Goal: Task Accomplishment & Management: Use online tool/utility

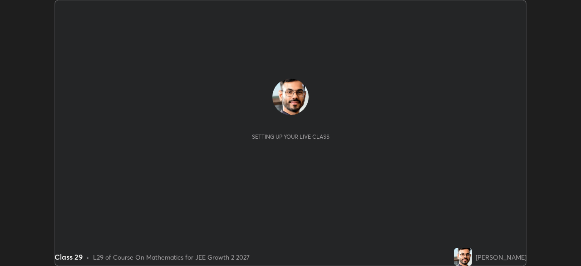
scroll to position [266, 581]
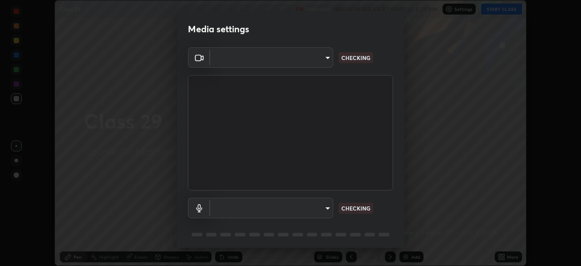
type input "e15fe1ebf70cde3bfcbeee335f8652014c7a9185cc29a01d69aea44f35fb34b8"
click at [322, 207] on body "Erase all Class 29 Recording WAS SCHEDULED TO START AT 5:30 PM Settings START C…" at bounding box center [290, 133] width 581 height 266
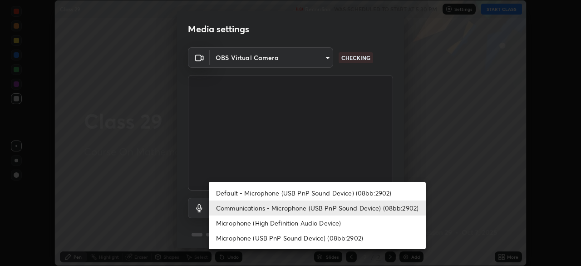
click at [314, 204] on li "Communications - Microphone (USB PnP Sound Device) (08bb:2902)" at bounding box center [317, 207] width 217 height 15
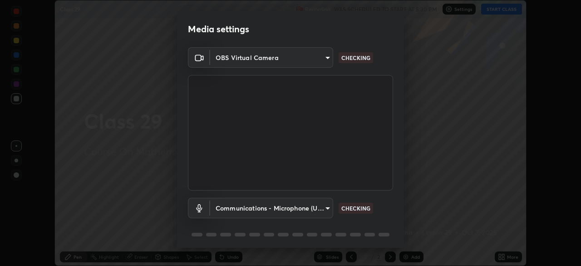
click at [322, 210] on body "Erase all Class 29 Recording WAS SCHEDULED TO START AT 5:30 PM Settings START C…" at bounding box center [290, 133] width 581 height 266
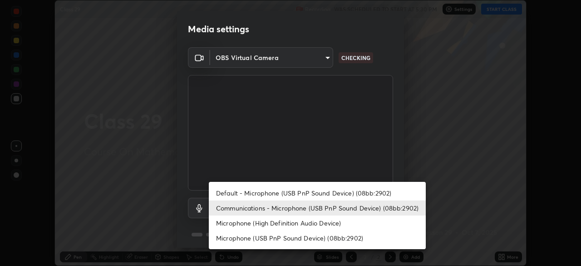
click at [310, 188] on li "Default - Microphone (USB PnP Sound Device) (08bb:2902)" at bounding box center [317, 192] width 217 height 15
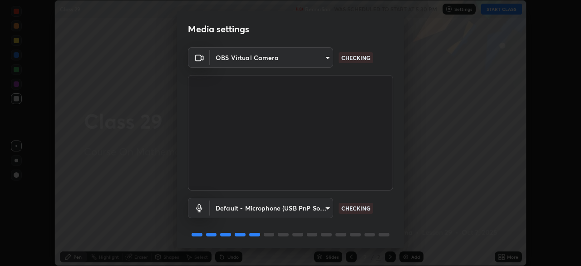
click at [319, 207] on body "Erase all Class 29 Recording WAS SCHEDULED TO START AT 5:30 PM Settings START C…" at bounding box center [290, 133] width 581 height 266
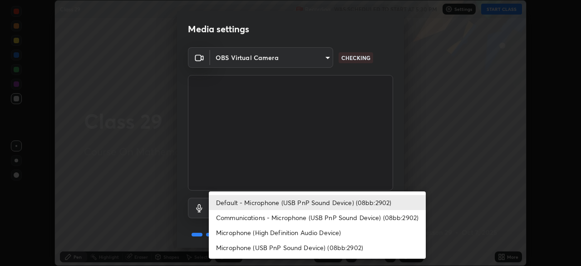
click at [311, 218] on li "Communications - Microphone (USB PnP Sound Device) (08bb:2902)" at bounding box center [317, 217] width 217 height 15
type input "communications"
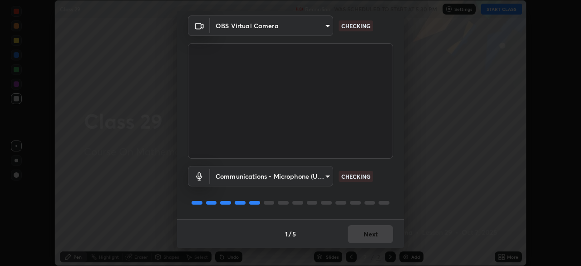
scroll to position [32, 0]
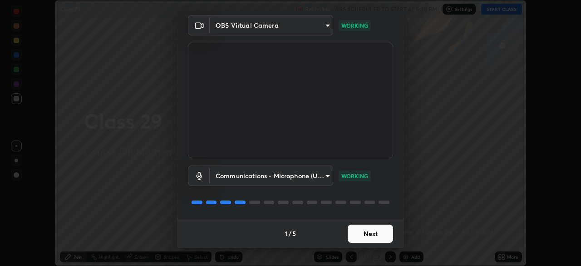
click at [369, 238] on button "Next" at bounding box center [370, 233] width 45 height 18
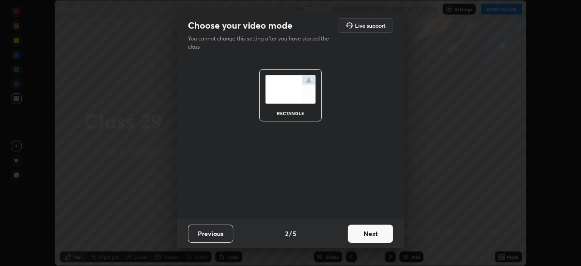
click at [369, 238] on button "Next" at bounding box center [370, 233] width 45 height 18
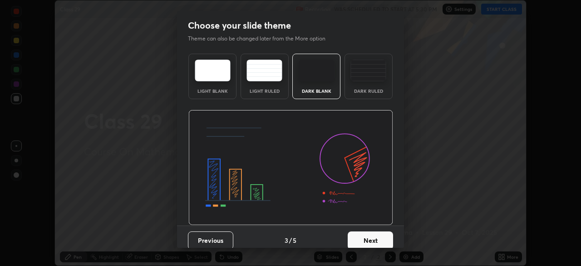
click at [370, 239] on button "Next" at bounding box center [370, 240] width 45 height 18
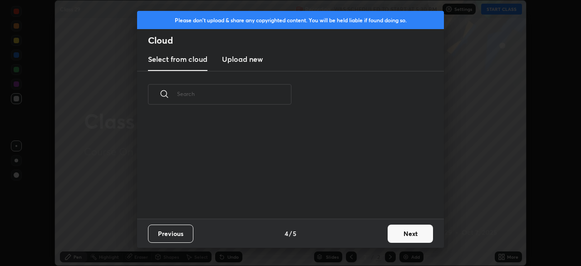
click at [395, 236] on button "Next" at bounding box center [410, 233] width 45 height 18
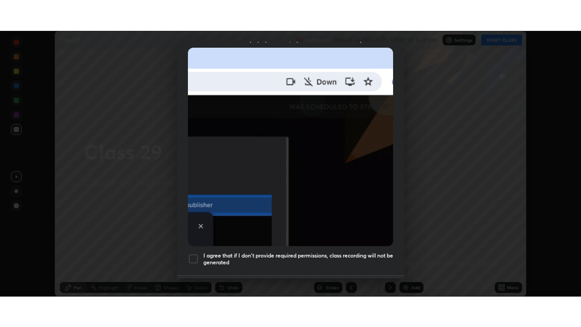
scroll to position [217, 0]
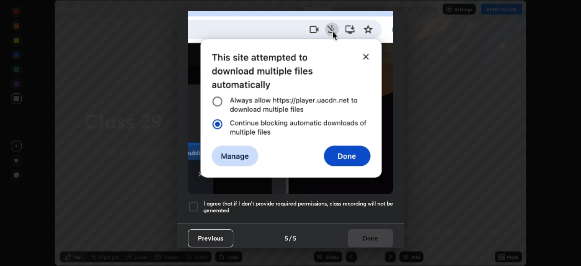
click at [334, 200] on h5 "I agree that if I don't provide required permissions, class recording will not …" at bounding box center [298, 207] width 190 height 14
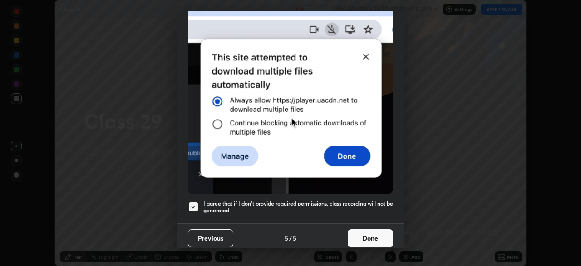
click at [355, 235] on button "Done" at bounding box center [370, 238] width 45 height 18
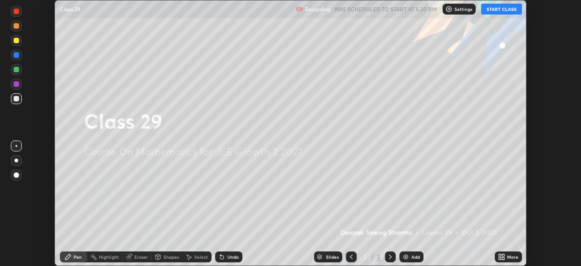
click at [499, 13] on button "START CLASS" at bounding box center [501, 9] width 41 height 11
click at [510, 251] on div "More" at bounding box center [508, 256] width 27 height 11
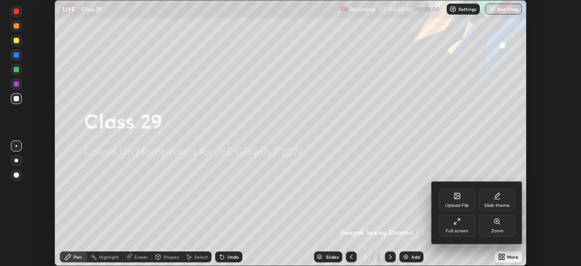
click at [468, 224] on div "Full screen" at bounding box center [457, 225] width 36 height 22
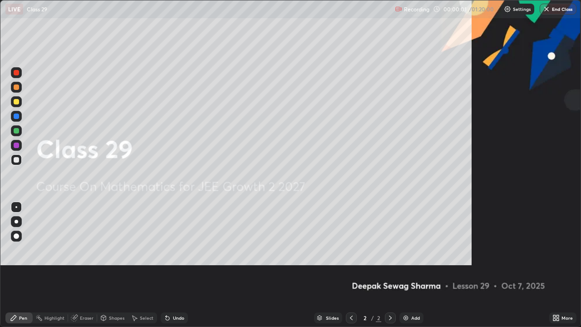
scroll to position [327, 581]
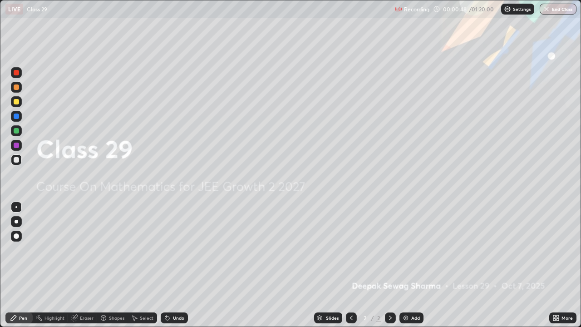
click at [389, 265] on icon at bounding box center [390, 317] width 7 height 7
click at [408, 265] on div "Add" at bounding box center [411, 317] width 24 height 11
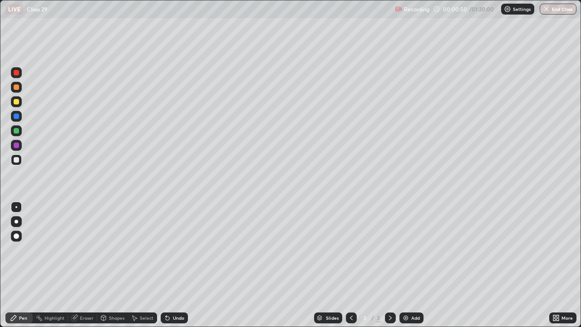
click at [17, 160] on div at bounding box center [16, 159] width 5 height 5
click at [18, 102] on div at bounding box center [16, 101] width 5 height 5
click at [15, 160] on div at bounding box center [16, 159] width 5 height 5
click at [18, 103] on div at bounding box center [16, 101] width 5 height 5
click at [18, 85] on div at bounding box center [16, 86] width 5 height 5
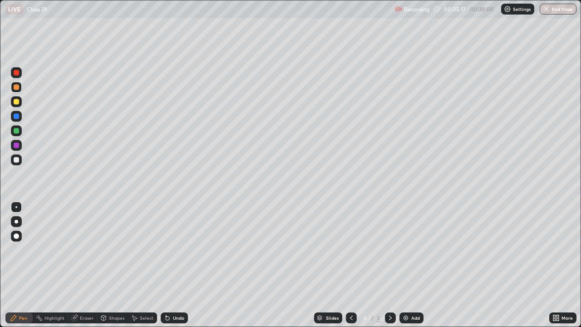
click at [16, 160] on div at bounding box center [16, 159] width 5 height 5
click at [173, 265] on div "Undo" at bounding box center [178, 317] width 11 height 5
click at [16, 128] on div at bounding box center [16, 130] width 5 height 5
click at [20, 156] on div at bounding box center [16, 159] width 11 height 11
click at [407, 265] on img at bounding box center [405, 317] width 7 height 7
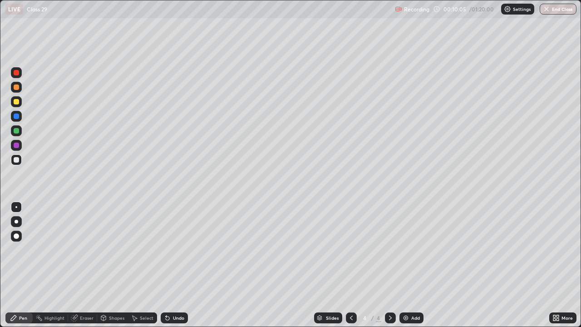
click at [18, 101] on div at bounding box center [16, 101] width 5 height 5
click at [17, 87] on div at bounding box center [16, 86] width 5 height 5
click at [168, 265] on div "Undo" at bounding box center [174, 317] width 27 height 11
click at [174, 265] on div "Undo" at bounding box center [178, 317] width 11 height 5
click at [550, 265] on div "More" at bounding box center [562, 318] width 27 height 18
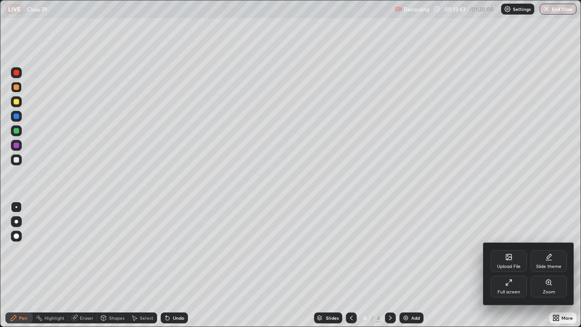
click at [284, 265] on div at bounding box center [290, 163] width 581 height 327
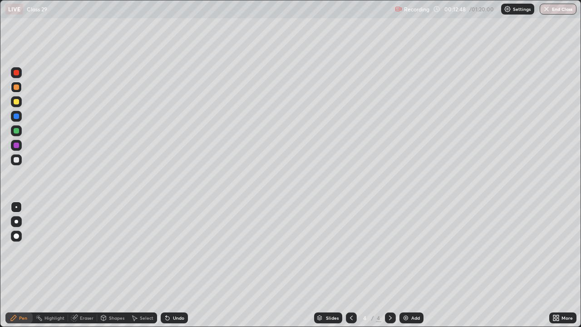
click at [18, 158] on div at bounding box center [16, 159] width 5 height 5
click at [16, 131] on div at bounding box center [16, 130] width 5 height 5
click at [17, 146] on div at bounding box center [16, 145] width 5 height 5
click at [408, 265] on img at bounding box center [405, 317] width 7 height 7
click at [170, 265] on div "Undo" at bounding box center [174, 317] width 27 height 11
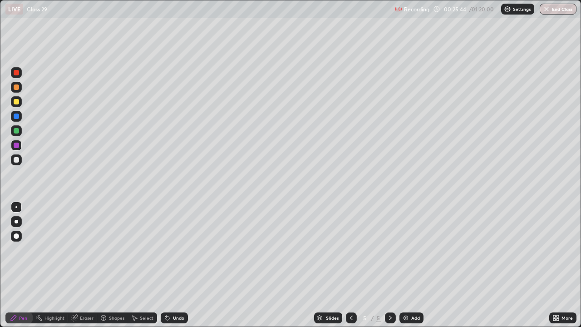
click at [353, 265] on div at bounding box center [351, 317] width 11 height 11
click at [389, 265] on icon at bounding box center [390, 317] width 7 height 7
click at [18, 160] on div at bounding box center [16, 159] width 5 height 5
click at [406, 265] on img at bounding box center [405, 317] width 7 height 7
click at [350, 265] on icon at bounding box center [351, 317] width 3 height 5
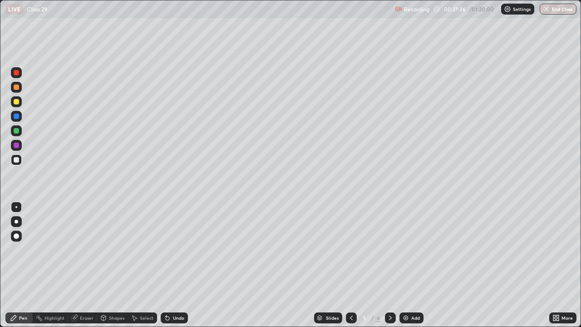
click at [16, 101] on div at bounding box center [16, 101] width 5 height 5
click at [16, 131] on div at bounding box center [16, 130] width 5 height 5
click at [350, 265] on icon at bounding box center [351, 317] width 7 height 7
click at [389, 265] on icon at bounding box center [390, 317] width 7 height 7
click at [16, 118] on div at bounding box center [16, 115] width 5 height 5
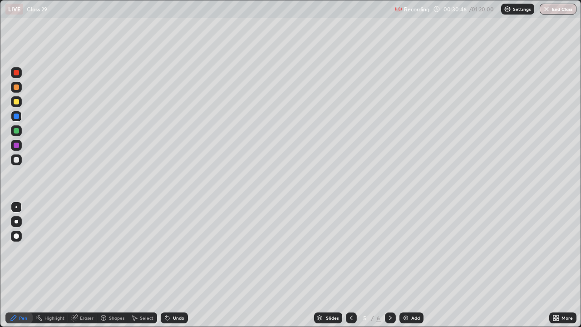
click at [389, 265] on icon at bounding box center [390, 317] width 3 height 5
click at [17, 102] on div at bounding box center [16, 101] width 5 height 5
click at [180, 265] on div "Undo" at bounding box center [174, 317] width 27 height 11
click at [179, 265] on div "Undo" at bounding box center [178, 317] width 11 height 5
click at [389, 265] on icon at bounding box center [390, 317] width 3 height 5
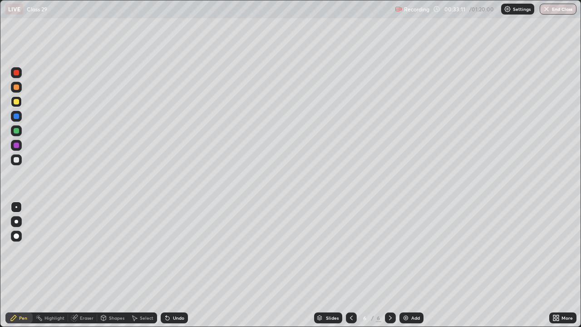
click at [408, 265] on img at bounding box center [405, 317] width 7 height 7
click at [16, 88] on div at bounding box center [16, 86] width 5 height 5
click at [16, 103] on div at bounding box center [16, 101] width 5 height 5
click at [14, 115] on div at bounding box center [16, 115] width 5 height 5
click at [17, 102] on div at bounding box center [16, 101] width 5 height 5
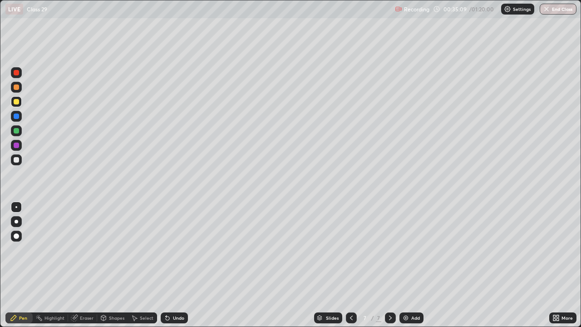
click at [173, 265] on div "Undo" at bounding box center [178, 317] width 11 height 5
click at [18, 131] on div at bounding box center [16, 130] width 5 height 5
click at [15, 161] on div at bounding box center [16, 159] width 5 height 5
click at [173, 265] on div "Undo" at bounding box center [174, 317] width 27 height 11
click at [351, 265] on icon at bounding box center [351, 317] width 7 height 7
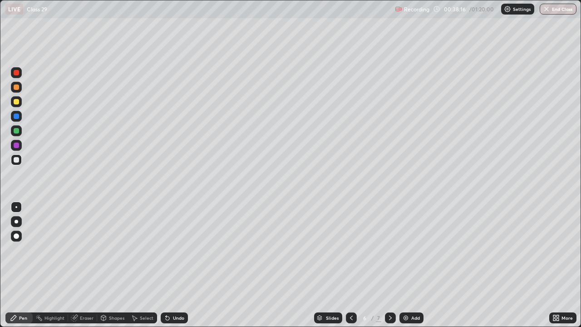
click at [351, 265] on icon at bounding box center [351, 317] width 7 height 7
click at [350, 265] on icon at bounding box center [351, 317] width 3 height 5
click at [389, 265] on icon at bounding box center [390, 317] width 7 height 7
click at [390, 265] on div at bounding box center [390, 317] width 11 height 11
click at [389, 265] on icon at bounding box center [390, 317] width 7 height 7
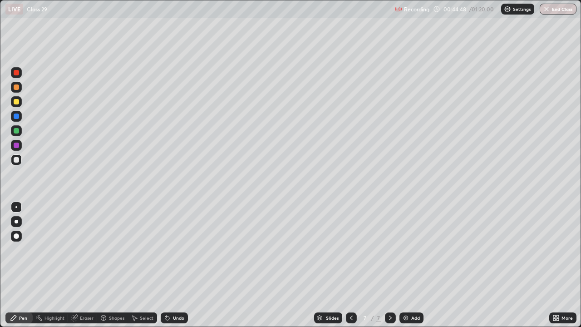
click at [385, 265] on div at bounding box center [390, 317] width 11 height 11
click at [388, 265] on icon at bounding box center [390, 317] width 7 height 7
click at [408, 265] on img at bounding box center [405, 317] width 7 height 7
click at [18, 103] on div at bounding box center [16, 101] width 5 height 5
click at [17, 157] on div at bounding box center [16, 159] width 5 height 5
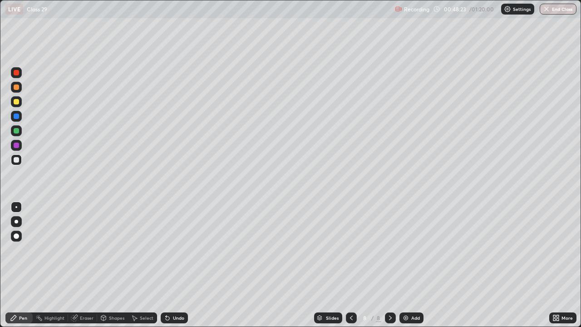
click at [15, 101] on div at bounding box center [16, 101] width 5 height 5
click at [14, 161] on div at bounding box center [16, 159] width 5 height 5
click at [175, 265] on div "Undo" at bounding box center [178, 317] width 11 height 5
click at [16, 103] on div at bounding box center [16, 101] width 5 height 5
click at [18, 157] on div at bounding box center [16, 159] width 5 height 5
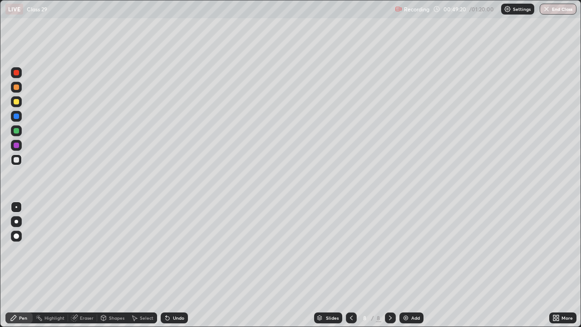
click at [17, 102] on div at bounding box center [16, 101] width 5 height 5
click at [16, 158] on div at bounding box center [16, 159] width 5 height 5
click at [19, 101] on div at bounding box center [16, 101] width 5 height 5
click at [16, 146] on div at bounding box center [16, 145] width 5 height 5
click at [389, 265] on icon at bounding box center [390, 317] width 7 height 7
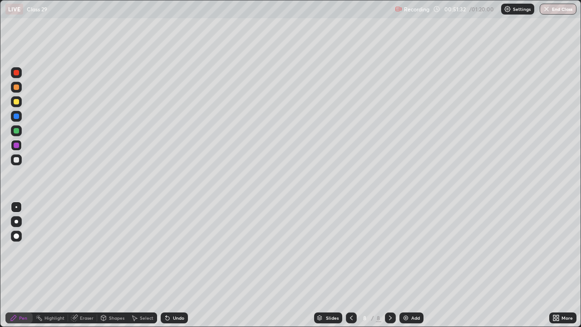
click at [410, 265] on div "Add" at bounding box center [411, 317] width 24 height 11
click at [15, 102] on div at bounding box center [16, 101] width 5 height 5
click at [350, 265] on icon at bounding box center [351, 317] width 3 height 5
click at [389, 265] on icon at bounding box center [390, 317] width 7 height 7
click at [351, 265] on icon at bounding box center [351, 317] width 3 height 5
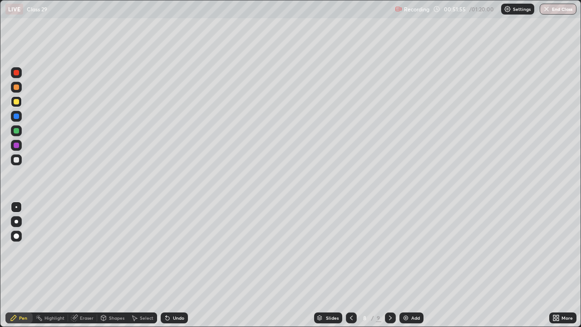
click at [390, 265] on icon at bounding box center [390, 317] width 7 height 7
click at [350, 265] on icon at bounding box center [351, 317] width 7 height 7
click at [389, 265] on icon at bounding box center [390, 317] width 3 height 5
click at [16, 89] on div at bounding box center [16, 86] width 5 height 5
click at [350, 265] on icon at bounding box center [351, 317] width 7 height 7
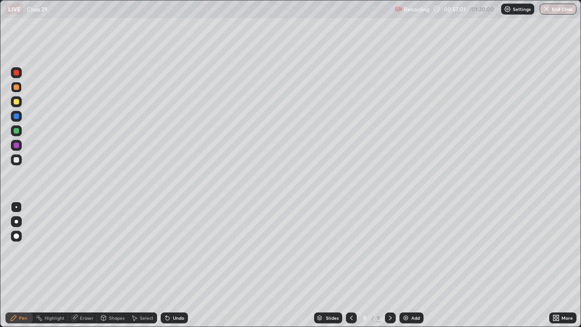
click at [389, 265] on icon at bounding box center [390, 317] width 7 height 7
click at [408, 265] on img at bounding box center [405, 317] width 7 height 7
click at [18, 102] on div at bounding box center [16, 101] width 5 height 5
click at [16, 160] on div at bounding box center [16, 159] width 5 height 5
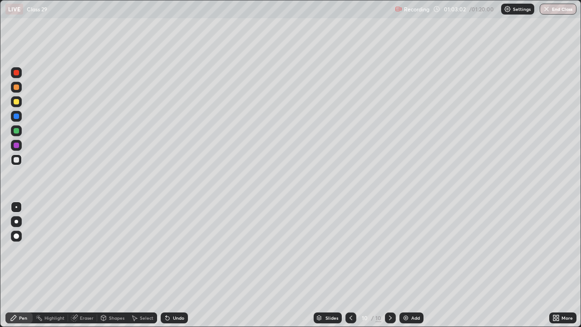
click at [80, 265] on div "Eraser" at bounding box center [87, 317] width 14 height 5
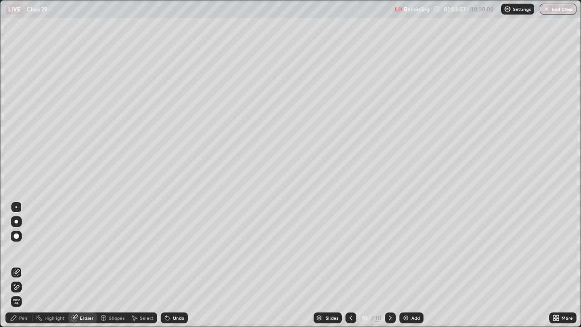
click at [20, 265] on div "Pen" at bounding box center [23, 317] width 8 height 5
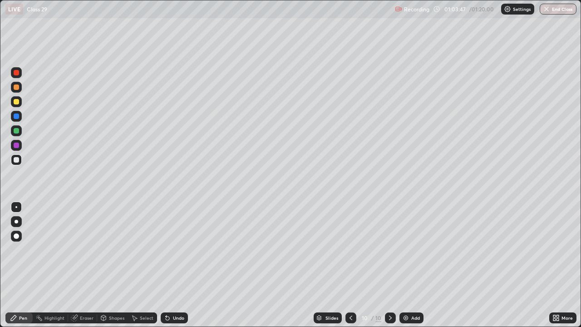
click at [16, 131] on div at bounding box center [16, 130] width 5 height 5
click at [389, 265] on icon at bounding box center [390, 317] width 7 height 7
click at [409, 265] on div "Add" at bounding box center [411, 317] width 24 height 11
click at [17, 102] on div at bounding box center [16, 101] width 5 height 5
click at [551, 13] on button "End Class" at bounding box center [558, 9] width 37 height 11
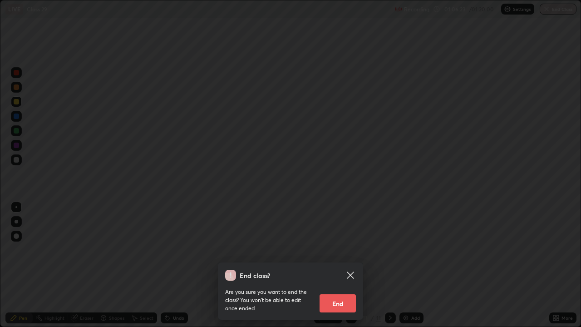
click at [328, 265] on button "End" at bounding box center [338, 303] width 36 height 18
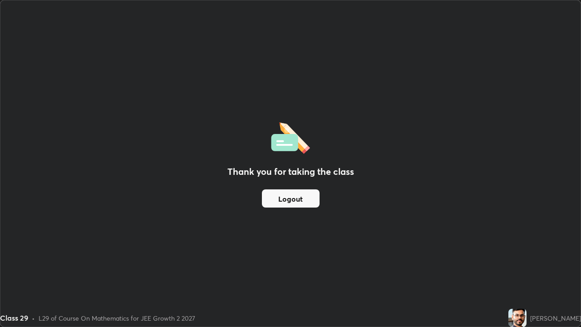
click at [277, 198] on button "Logout" at bounding box center [291, 198] width 58 height 18
